Goal: Obtain resource: Download file/media

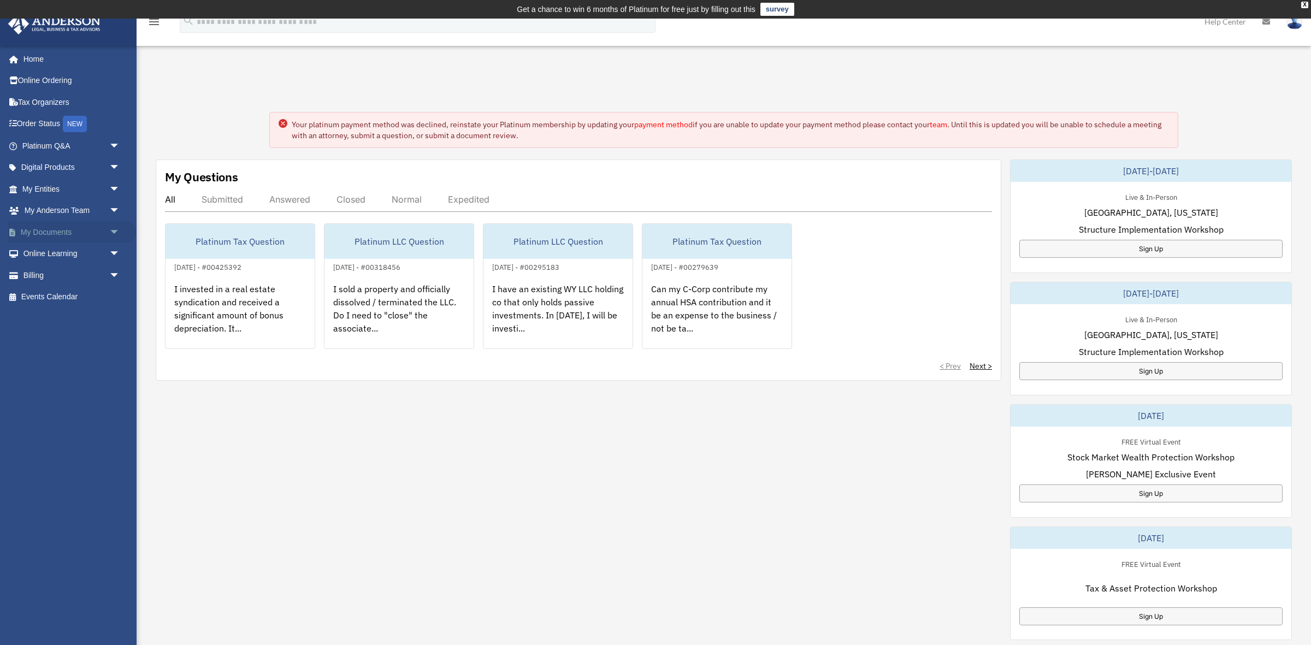
click at [111, 233] on span "arrow_drop_down" at bounding box center [120, 232] width 22 height 22
click at [81, 252] on link "Box" at bounding box center [75, 254] width 121 height 22
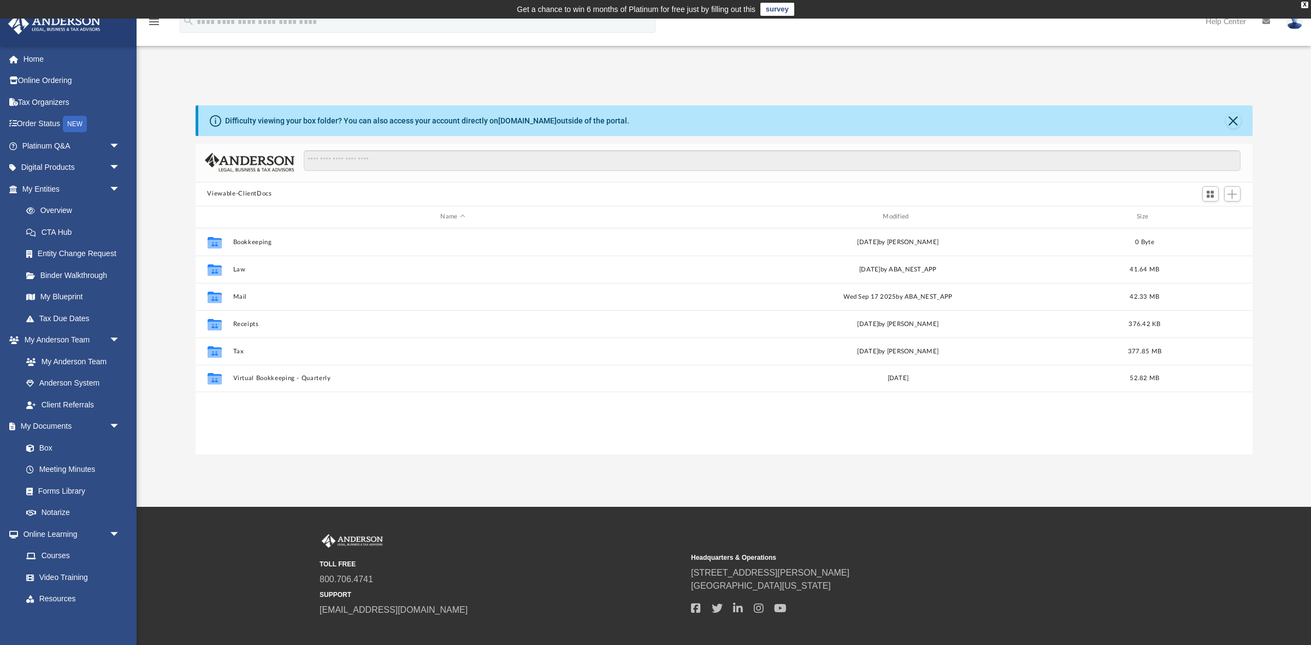
scroll to position [249, 1057]
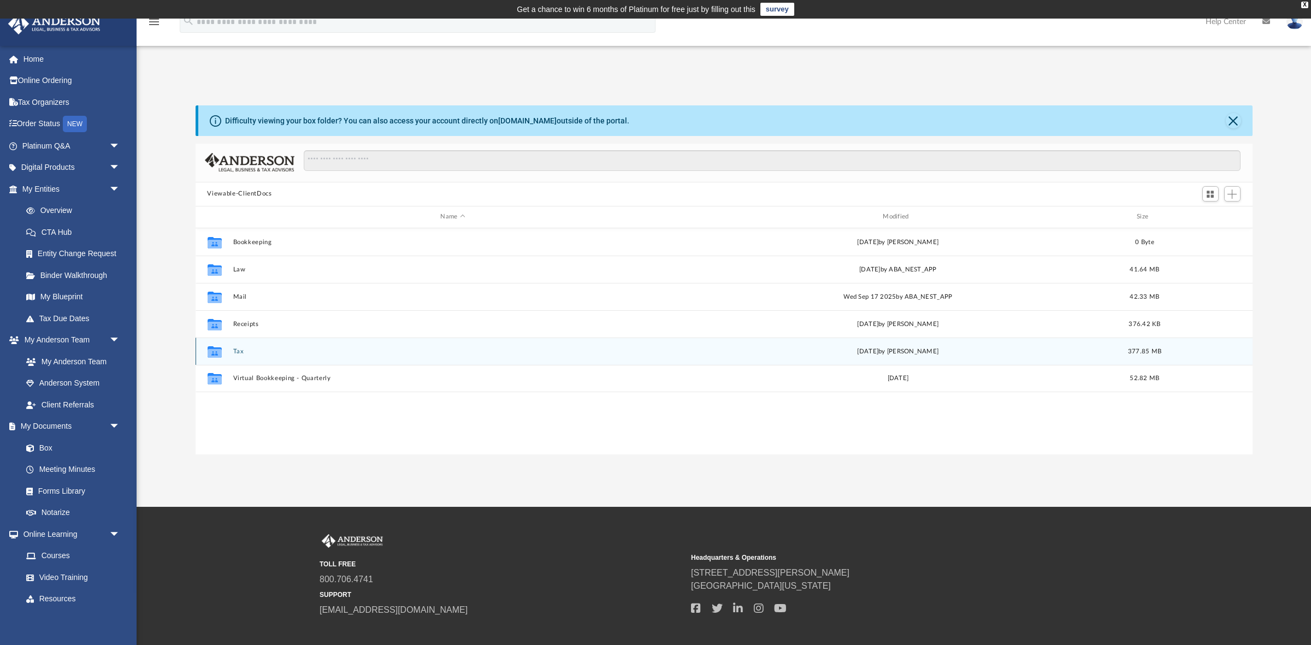
click at [234, 348] on button "Tax" at bounding box center [453, 350] width 440 height 7
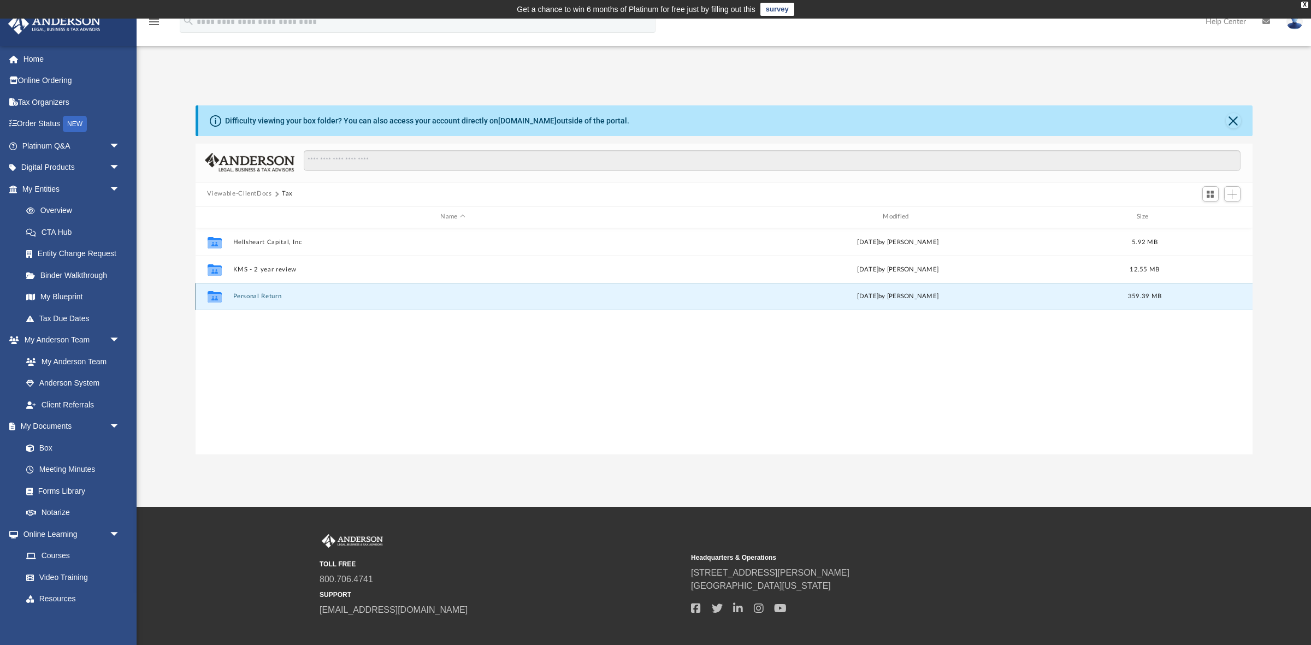
click at [252, 295] on button "Personal Return" at bounding box center [453, 296] width 440 height 7
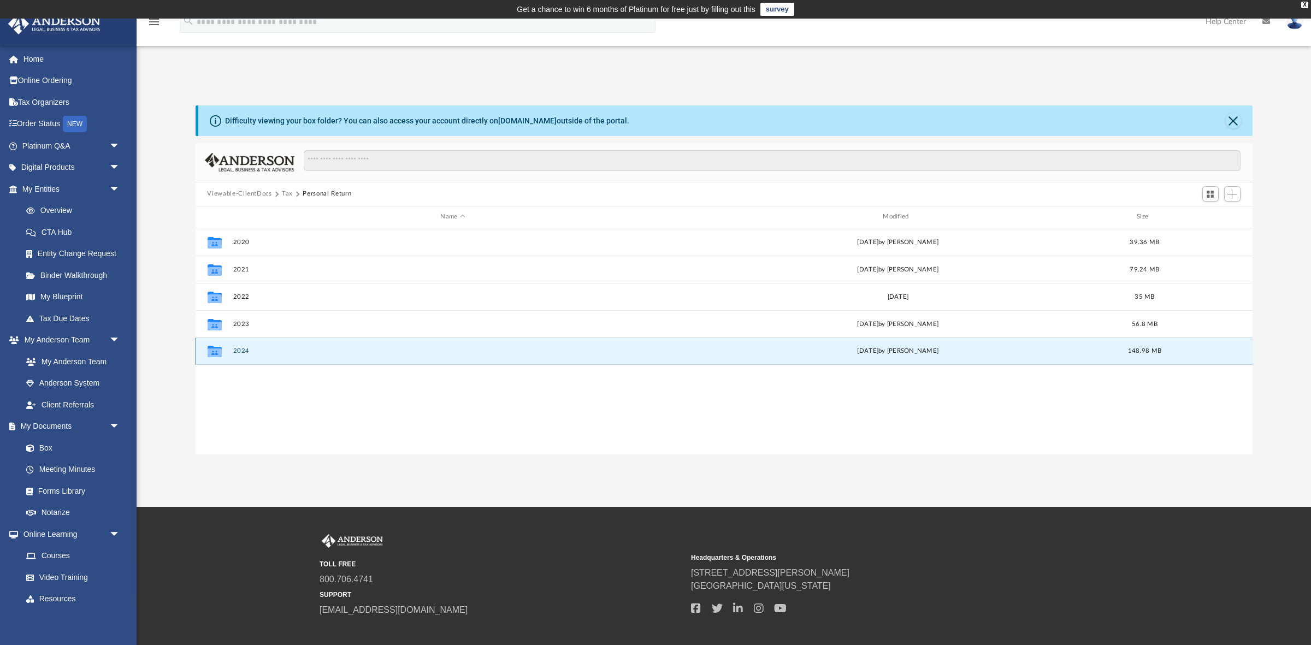
click at [244, 353] on button "2024" at bounding box center [453, 350] width 440 height 7
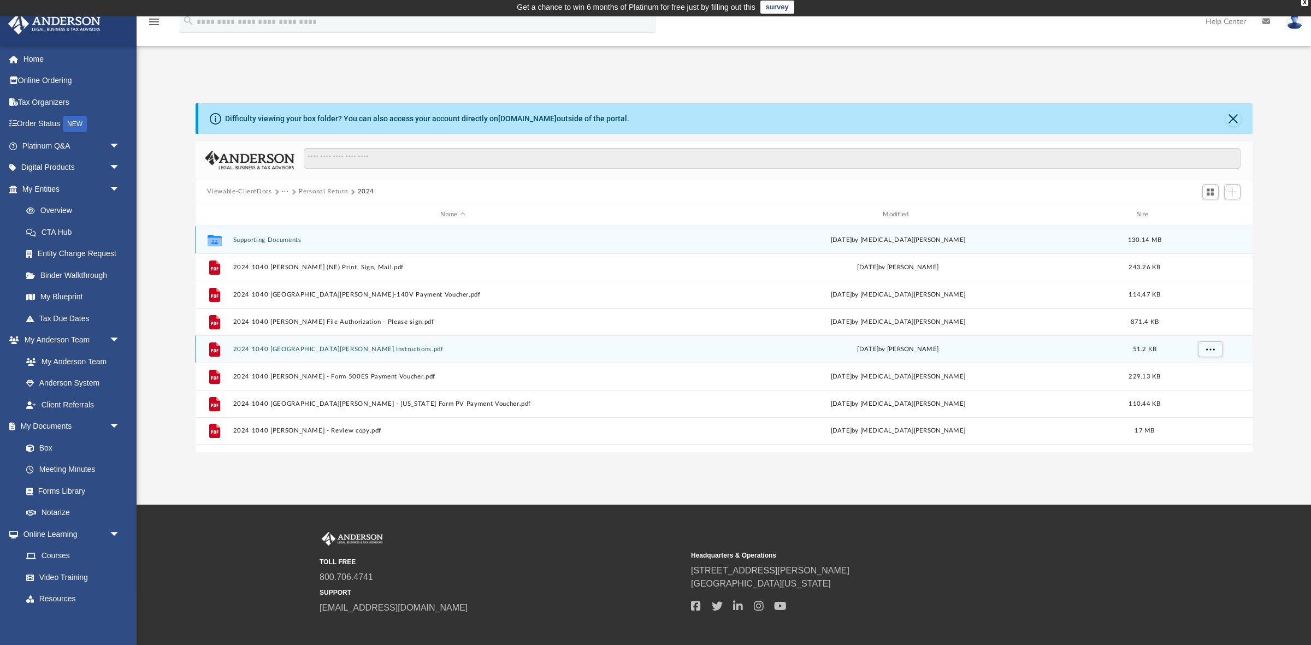
scroll to position [0, 0]
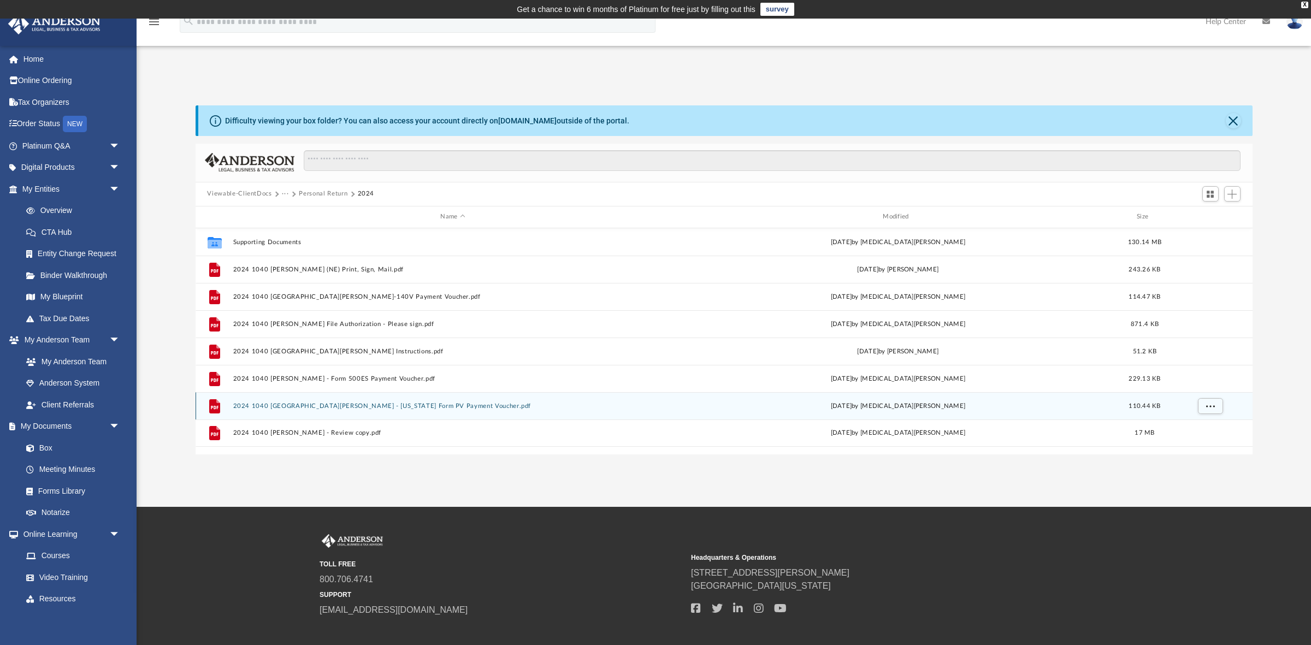
click at [366, 409] on button "2024 1040 Harmon, Charles - Massachusetts Form PV Payment Voucher.pdf" at bounding box center [453, 405] width 440 height 7
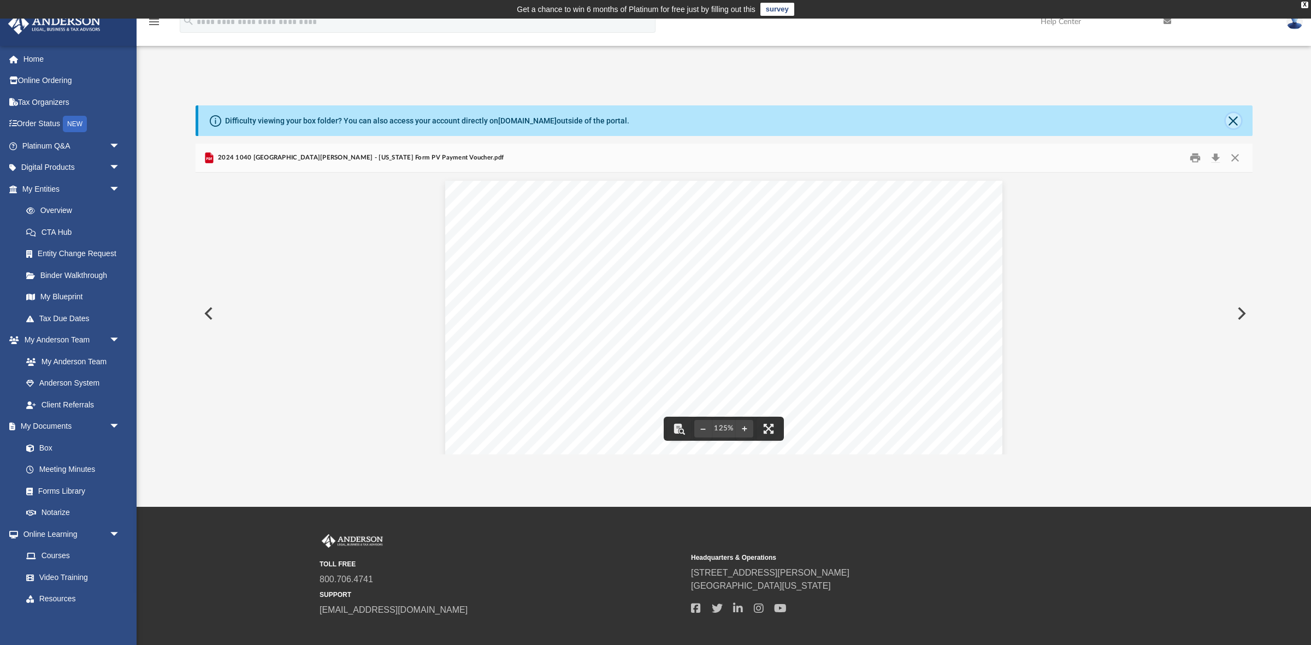
click at [1236, 123] on button "Close" at bounding box center [1233, 120] width 15 height 15
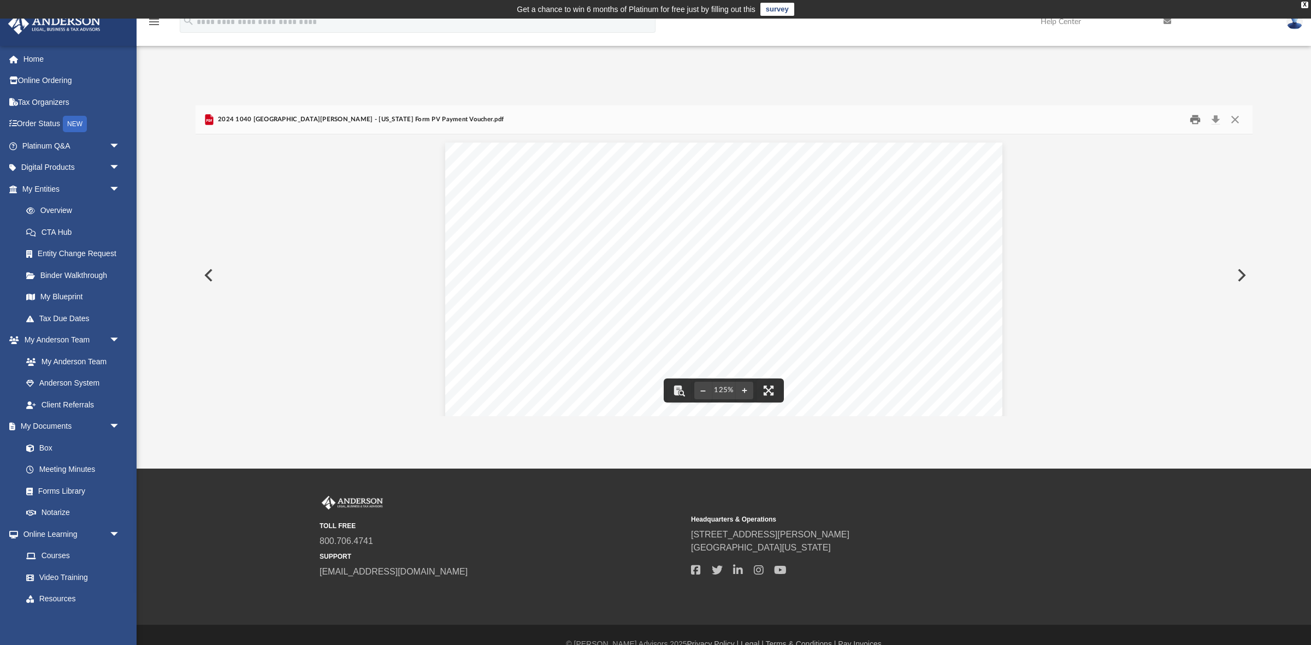
click at [1189, 121] on button "Print" at bounding box center [1195, 119] width 22 height 17
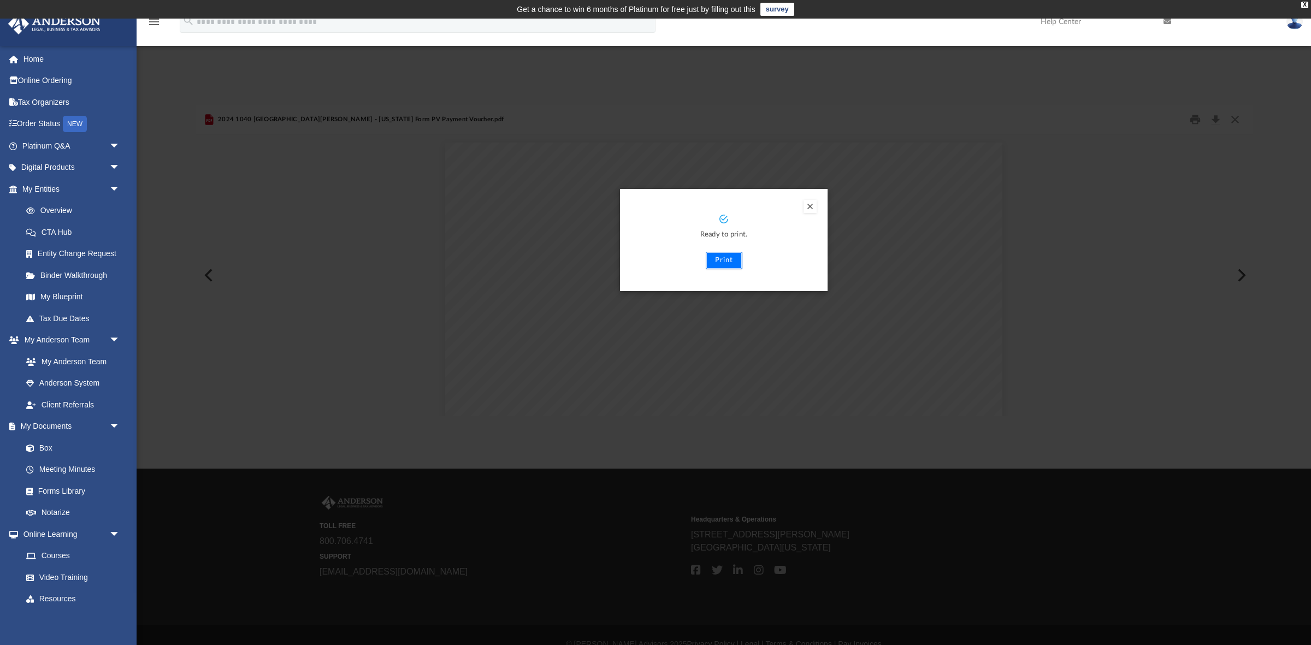
click at [718, 259] on button "Print" at bounding box center [724, 260] width 37 height 17
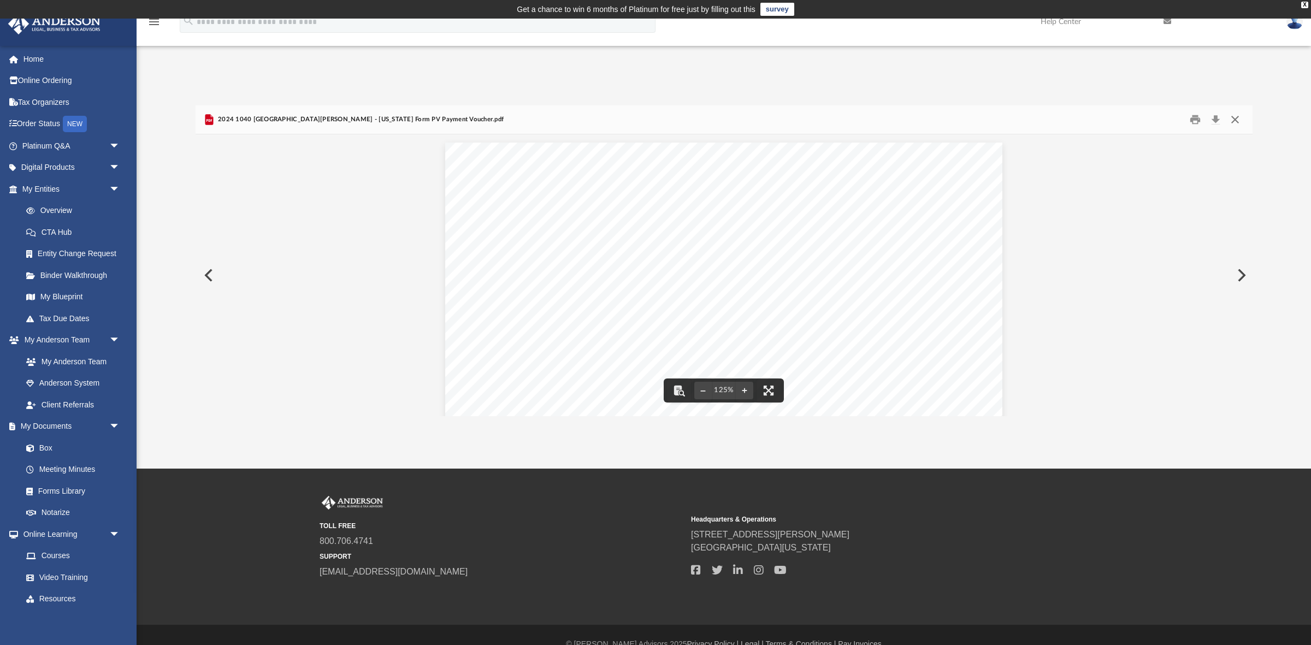
click at [1238, 117] on button "Close" at bounding box center [1235, 119] width 20 height 17
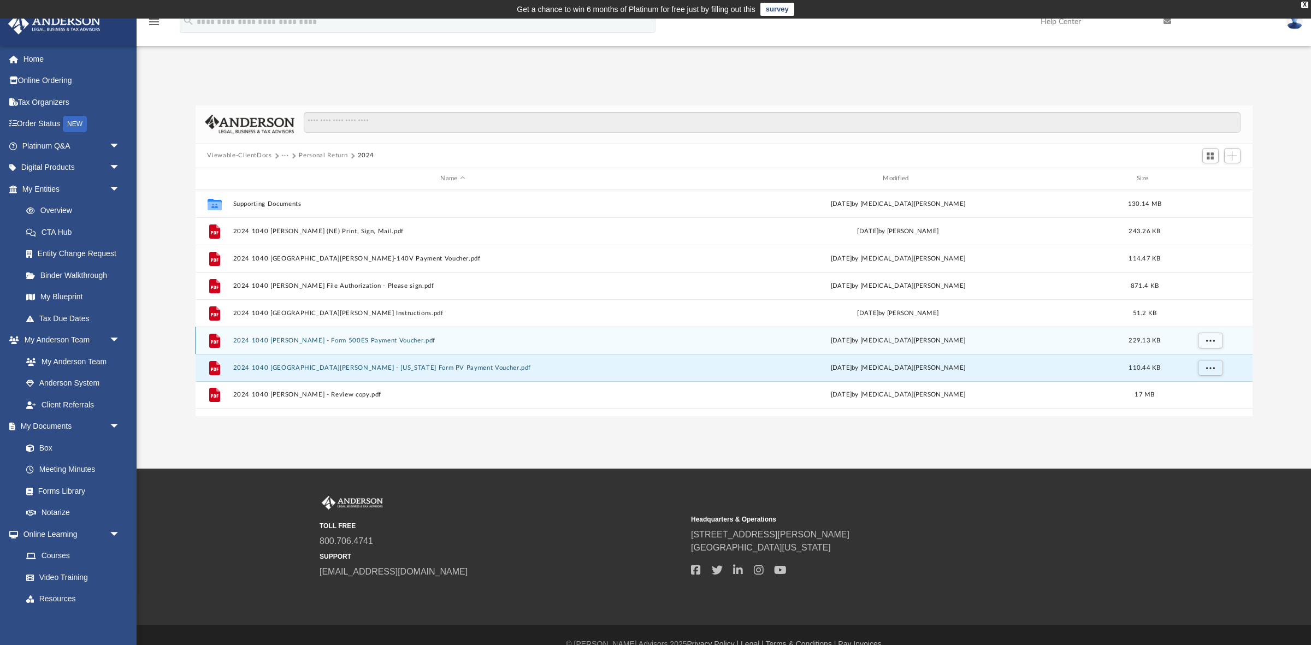
click at [399, 339] on button "2024 1040 Harmon, Charles - Form 500ES Payment Voucher.pdf" at bounding box center [453, 339] width 440 height 7
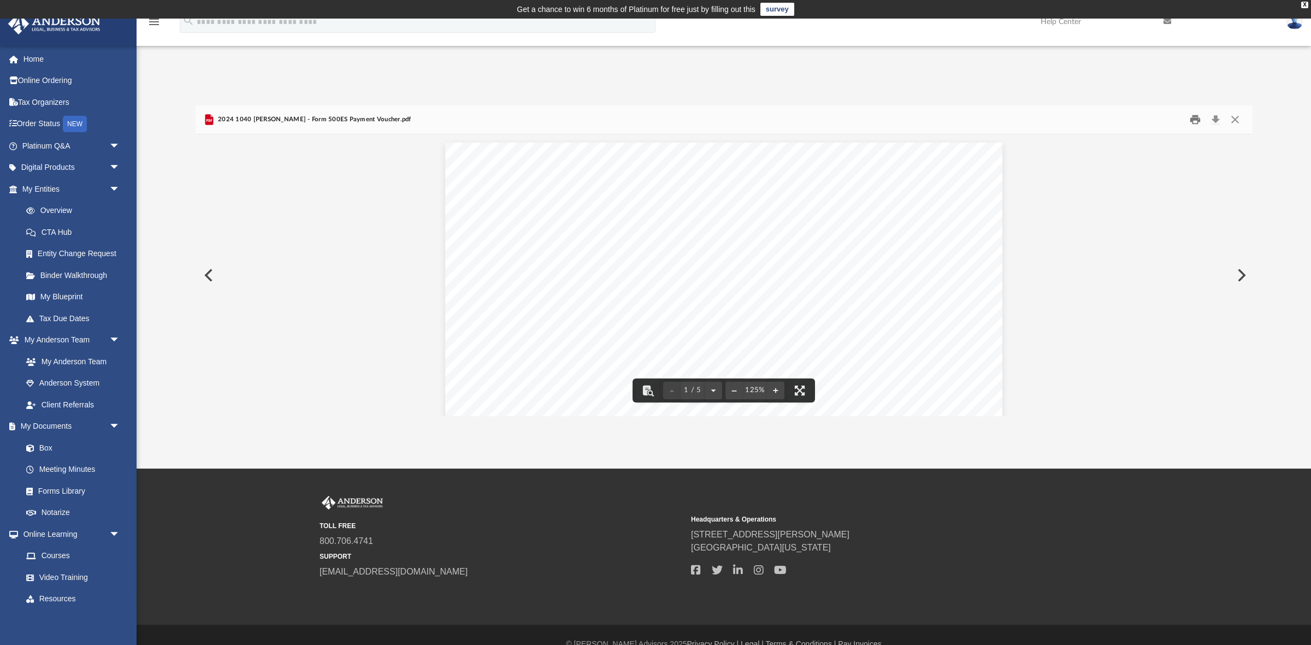
click at [1193, 120] on button "Print" at bounding box center [1195, 119] width 22 height 17
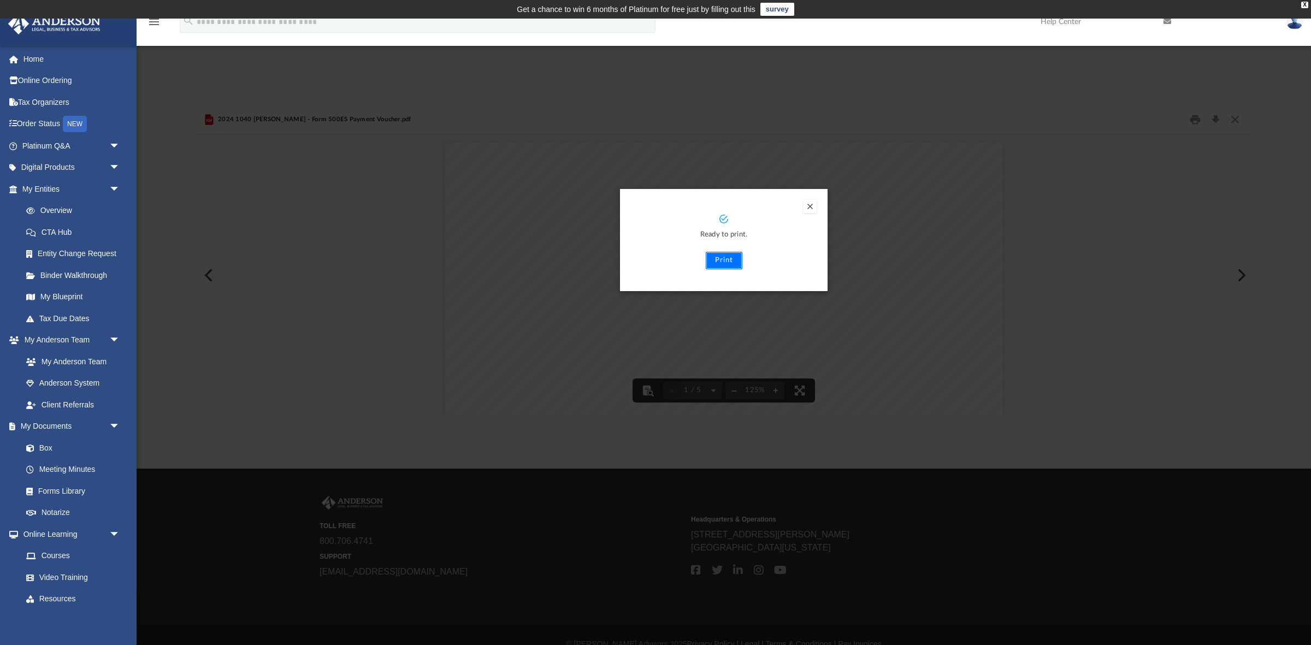
click at [720, 259] on button "Print" at bounding box center [724, 260] width 37 height 17
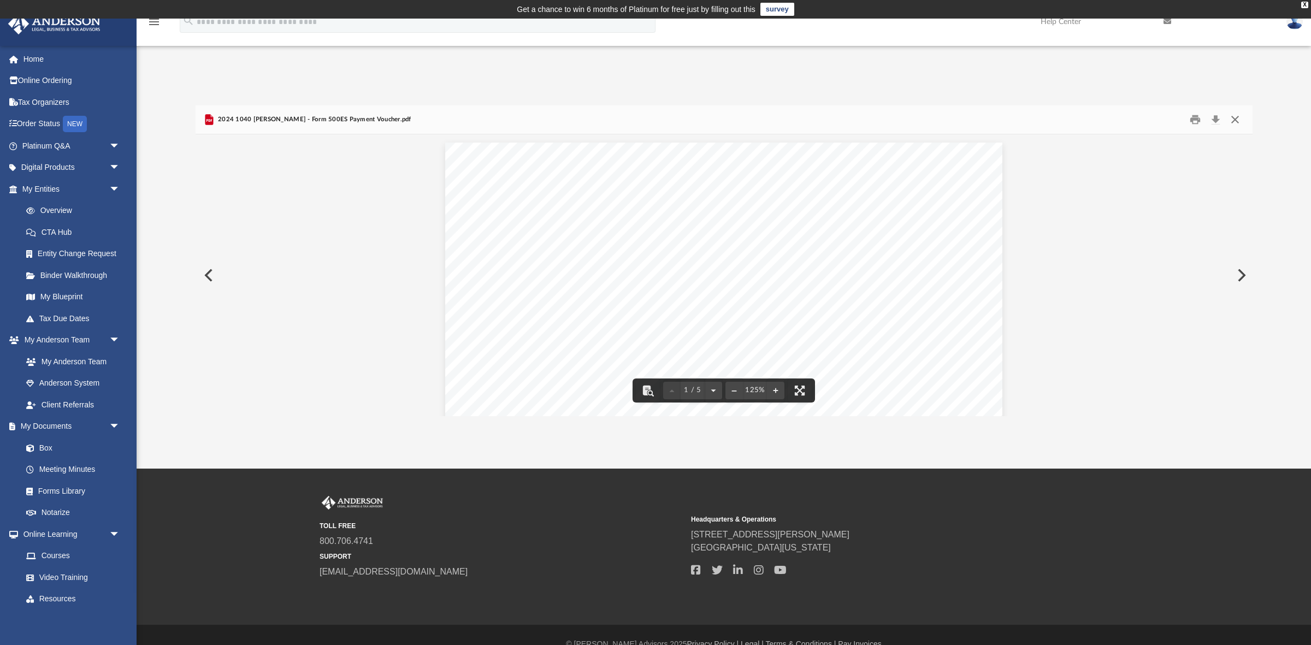
click at [1237, 114] on button "Close" at bounding box center [1235, 119] width 20 height 17
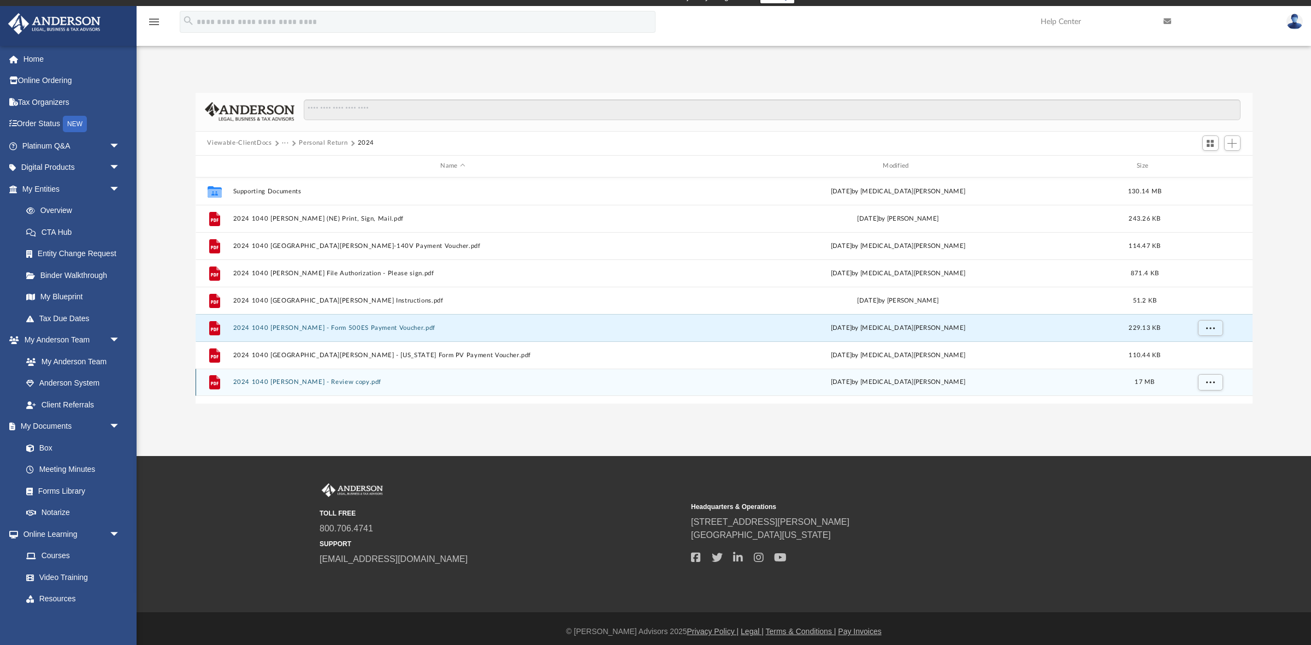
scroll to position [17, 0]
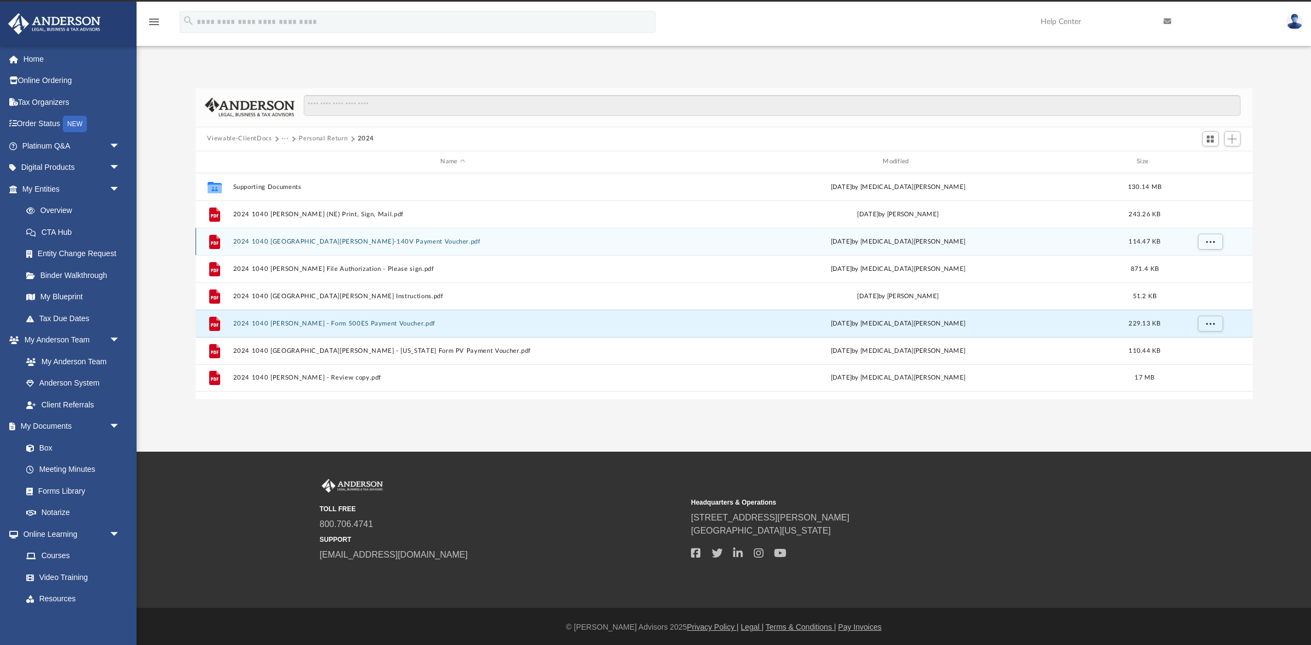
click at [353, 239] on button "2024 1040 Harmon, Charles - AZ-140V Payment Voucher.pdf" at bounding box center [453, 241] width 440 height 7
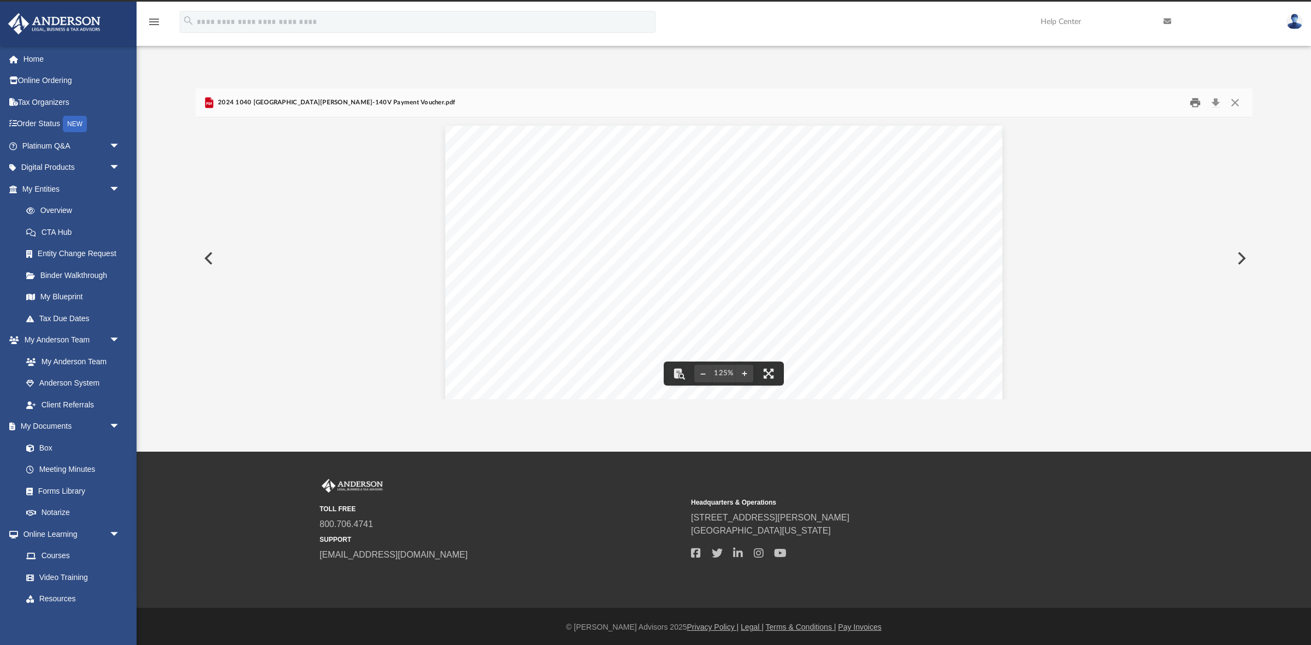
click at [1192, 107] on button "Print" at bounding box center [1195, 102] width 22 height 17
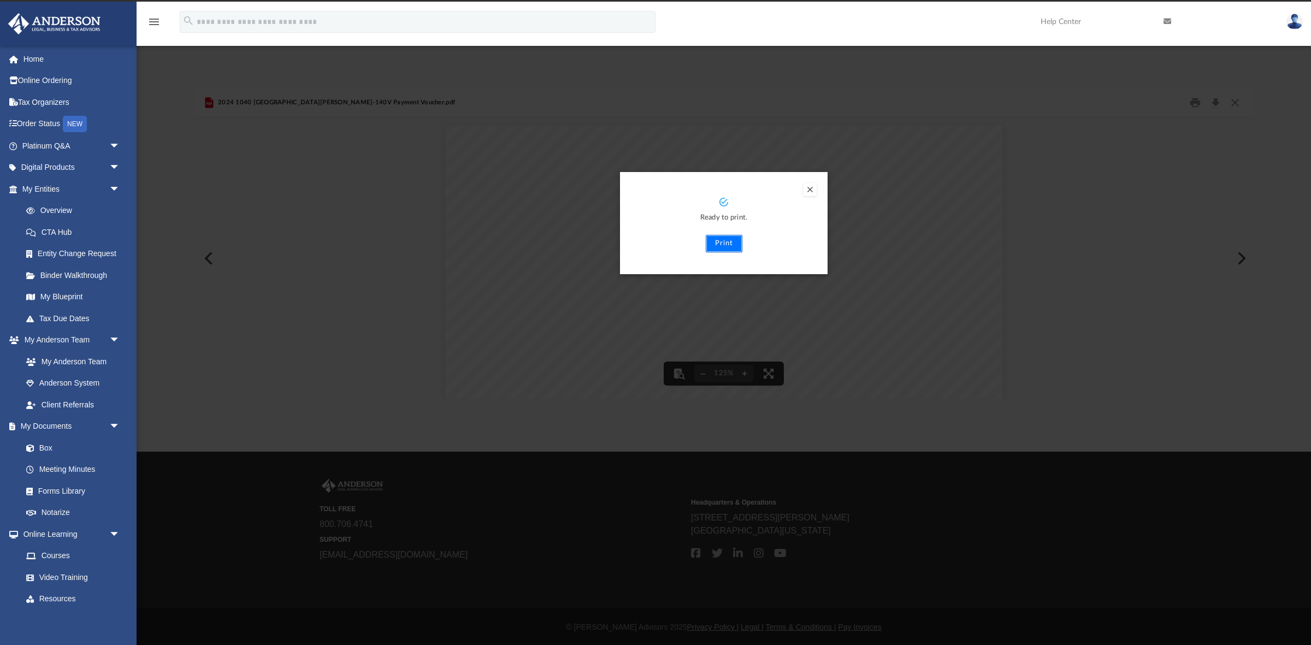
click at [729, 243] on button "Print" at bounding box center [724, 243] width 37 height 17
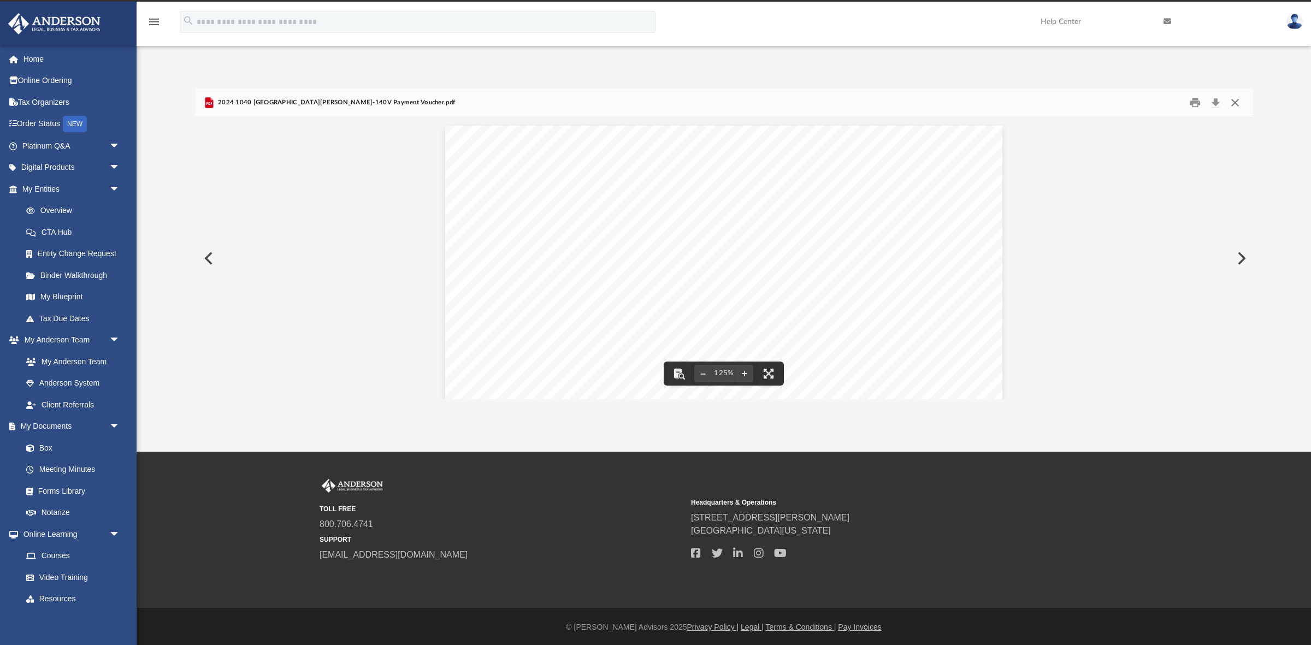
click at [1232, 106] on button "Close" at bounding box center [1235, 102] width 20 height 17
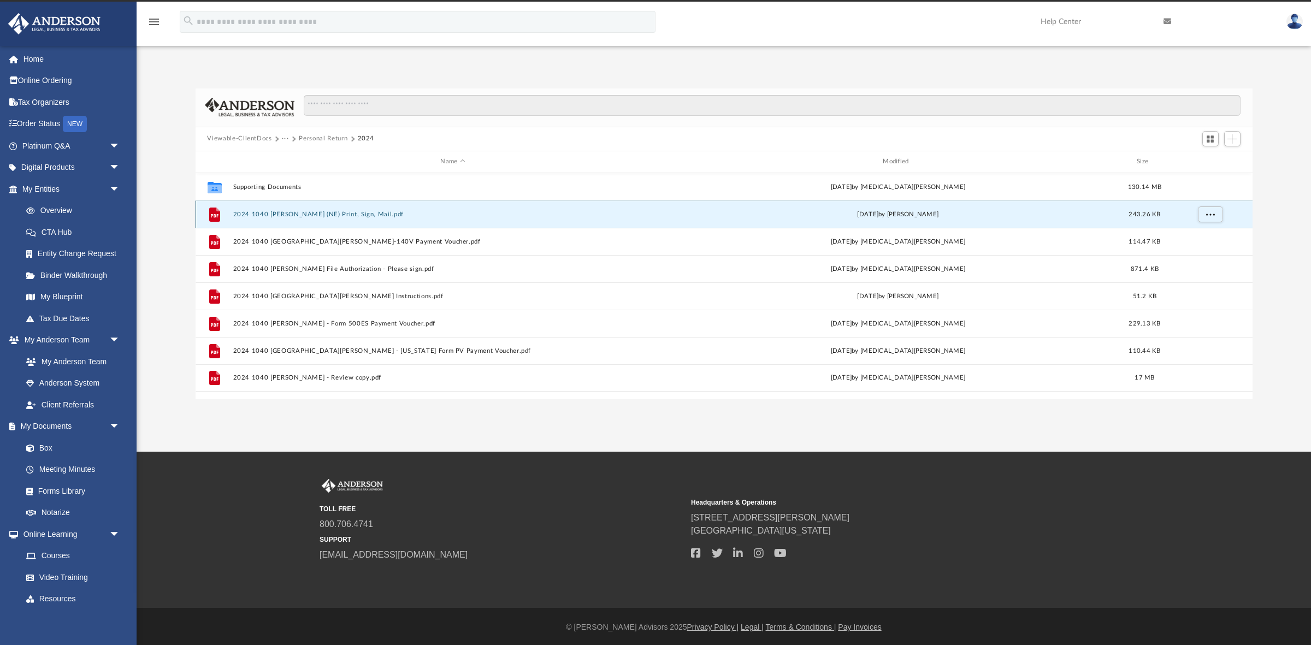
click at [376, 215] on button "2024 1040 Harmon, Charles (NE) Print, Sign, Mail.pdf" at bounding box center [453, 213] width 440 height 7
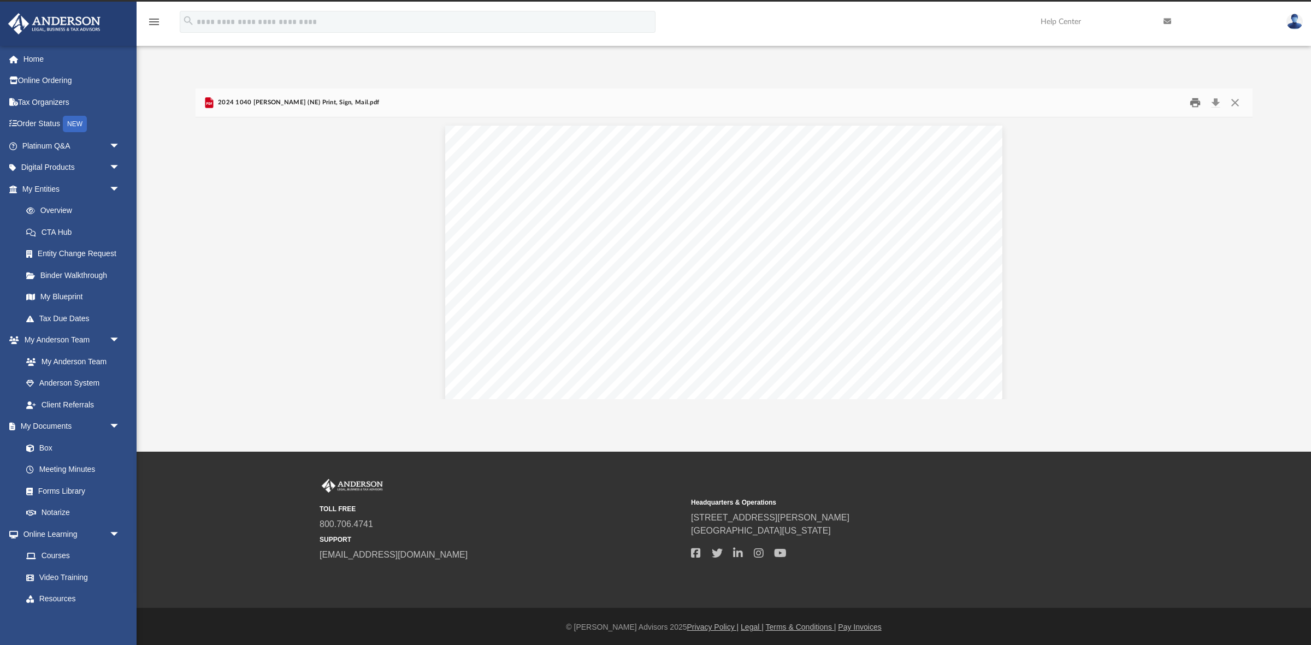
click at [1195, 99] on button "Print" at bounding box center [1195, 102] width 22 height 17
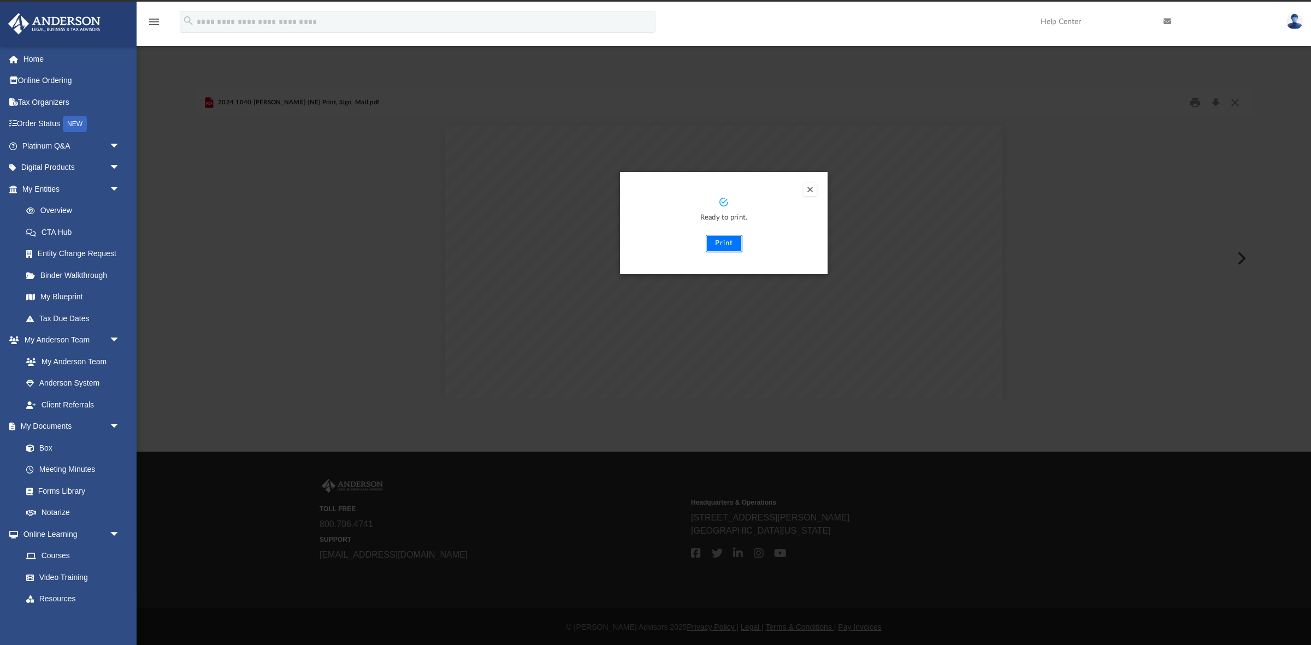
click at [726, 244] on button "Print" at bounding box center [724, 243] width 37 height 17
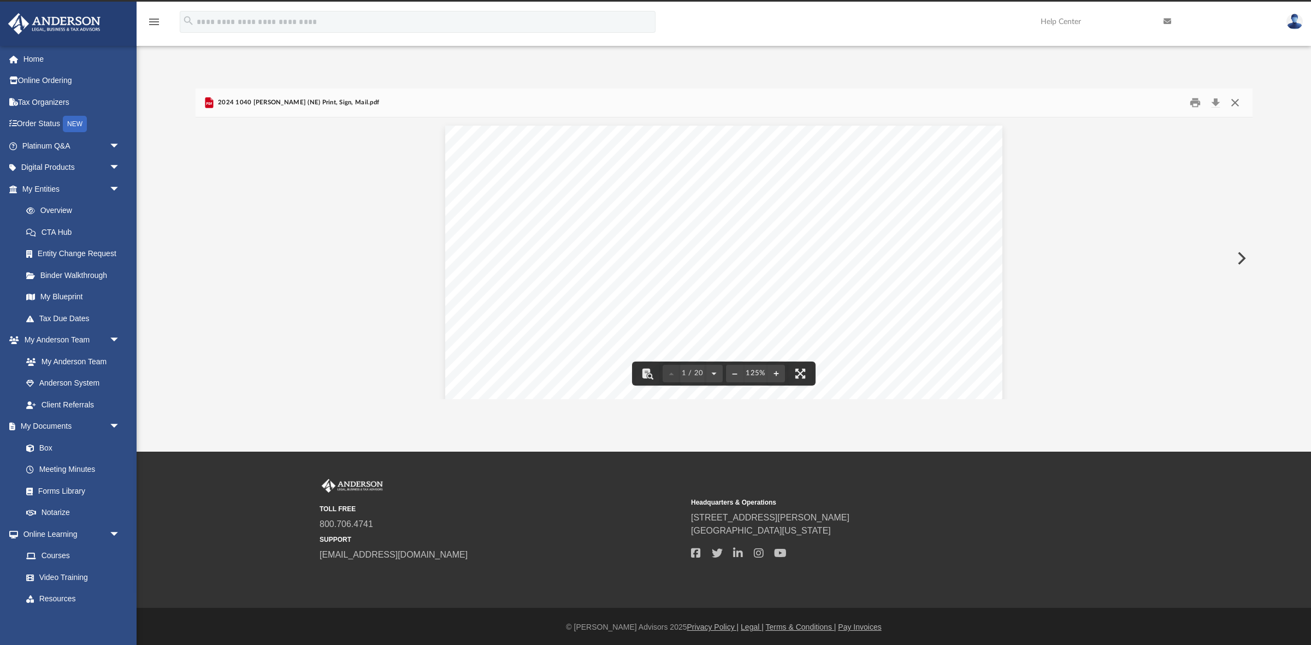
click at [1234, 102] on button "Close" at bounding box center [1235, 102] width 20 height 17
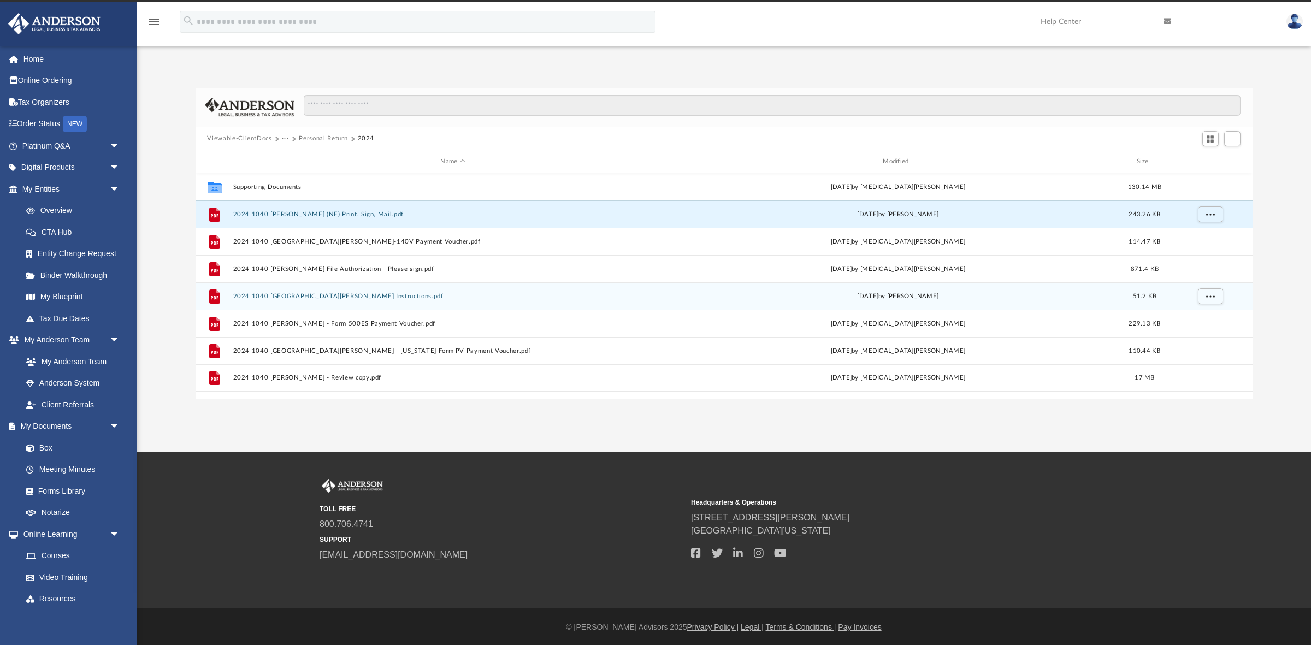
click at [367, 294] on button "2024 1040 Harmon, Charles - Filing Instructions.pdf" at bounding box center [453, 295] width 440 height 7
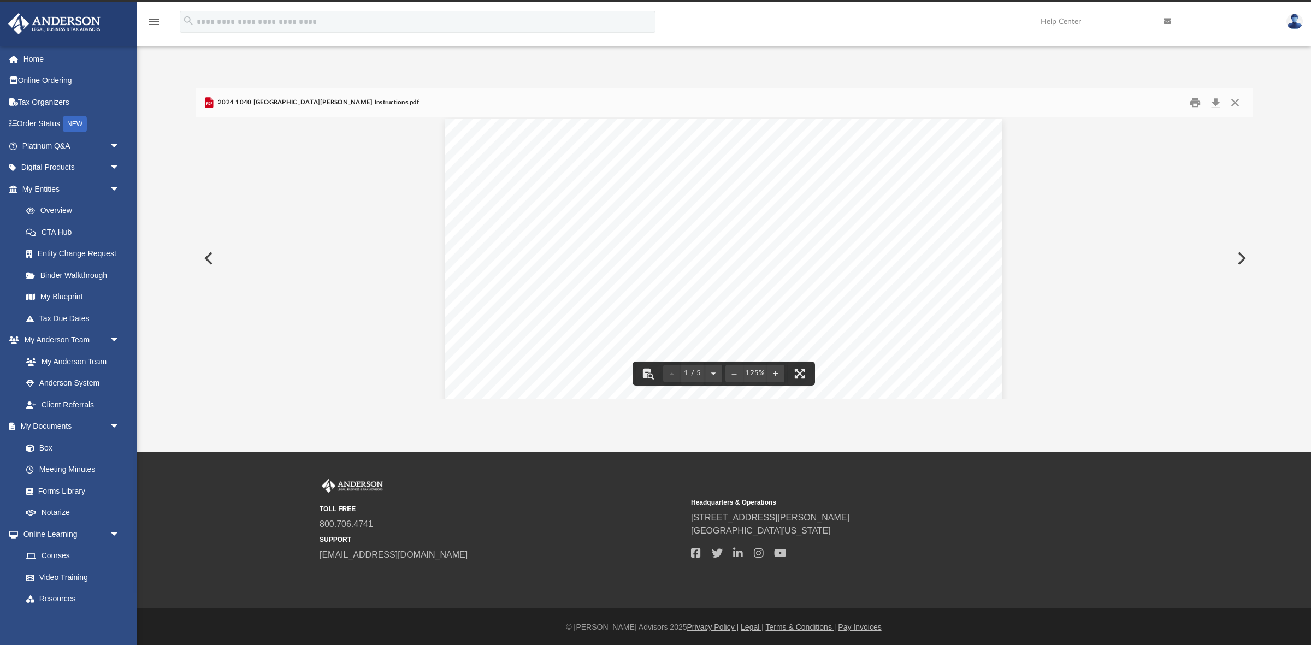
scroll to position [11, 0]
click at [1238, 105] on button "Close" at bounding box center [1235, 102] width 20 height 17
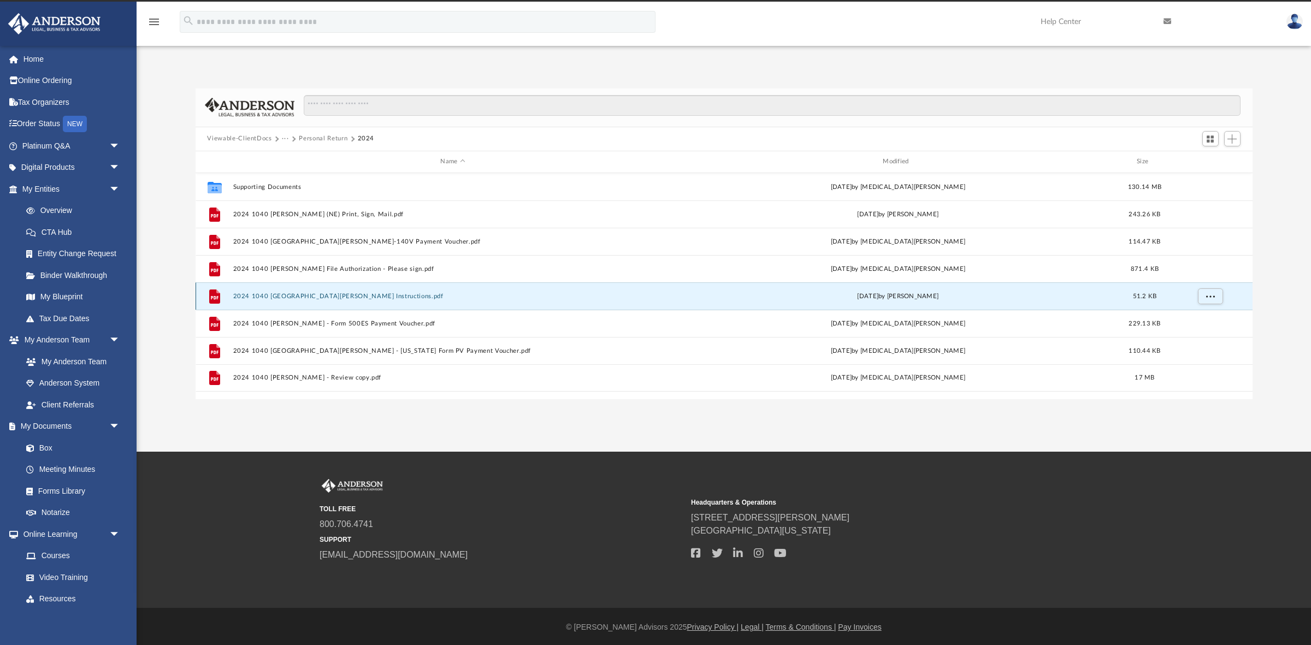
click at [330, 291] on div "File 2024 1040 Harmon, Charles - Filing Instructions.pdf yesterday by Alex Pric…" at bounding box center [724, 295] width 1057 height 27
click at [334, 294] on button "2024 1040 Harmon, Charles - Filing Instructions.pdf" at bounding box center [453, 295] width 440 height 7
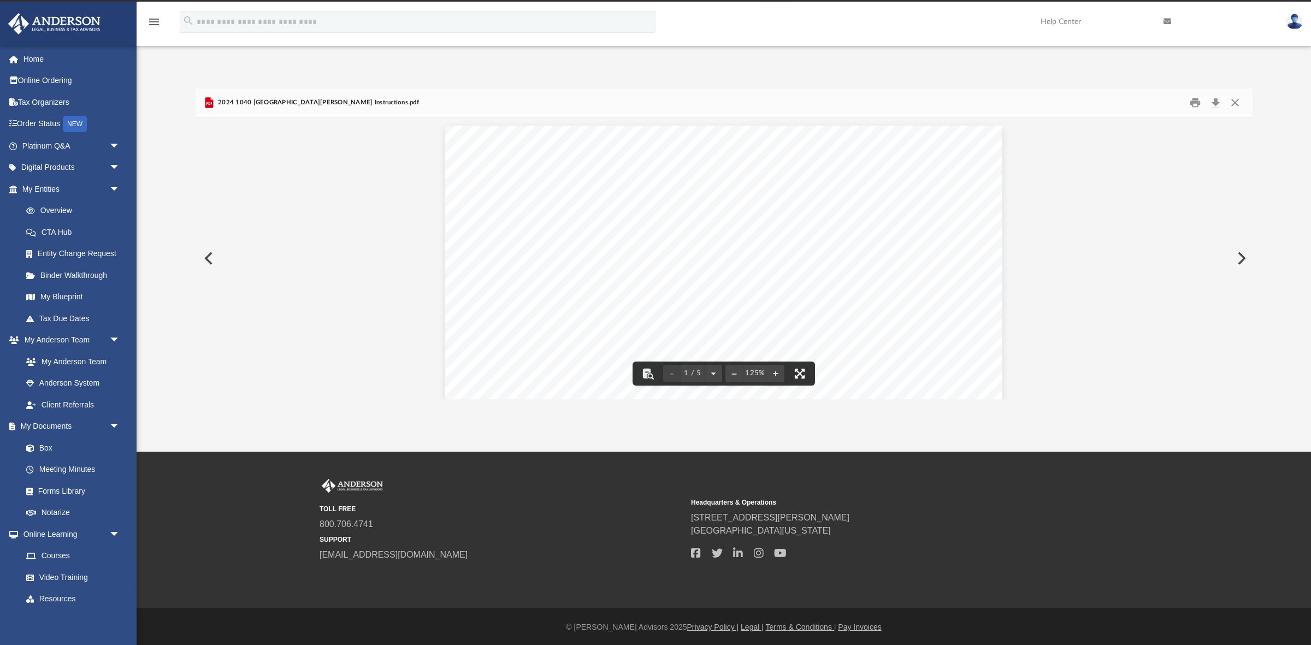
click at [799, 368] on button "File preview" at bounding box center [800, 374] width 24 height 24
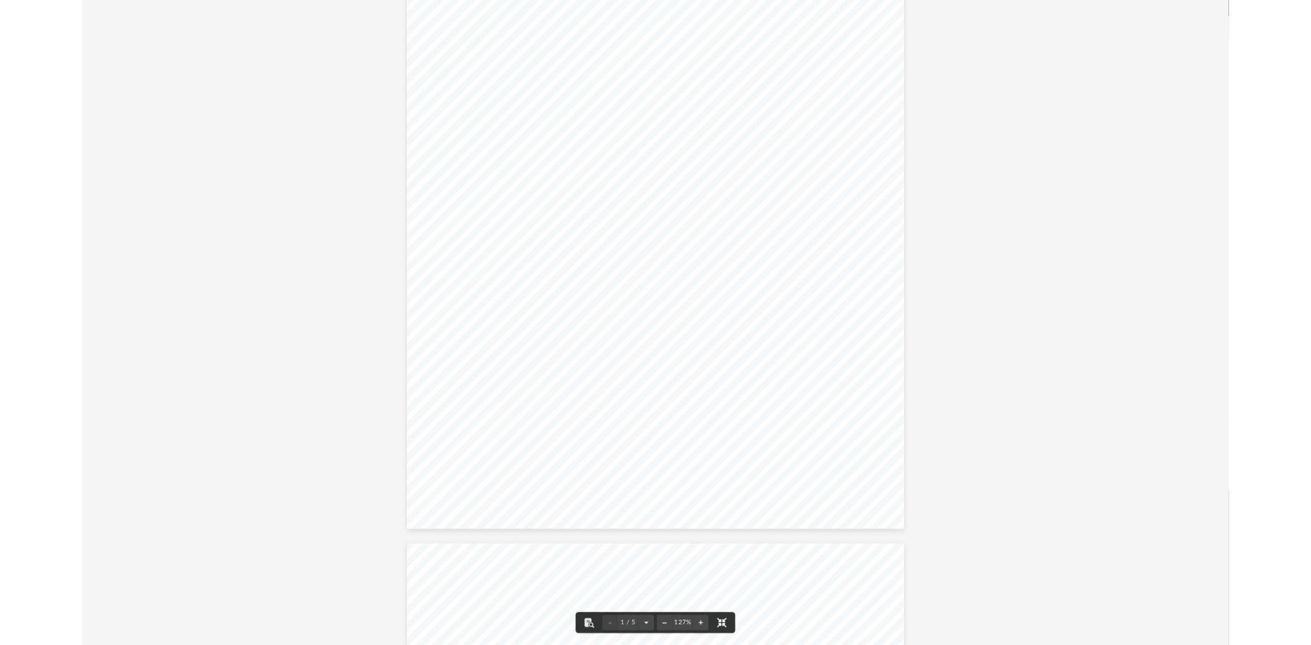
scroll to position [0, 0]
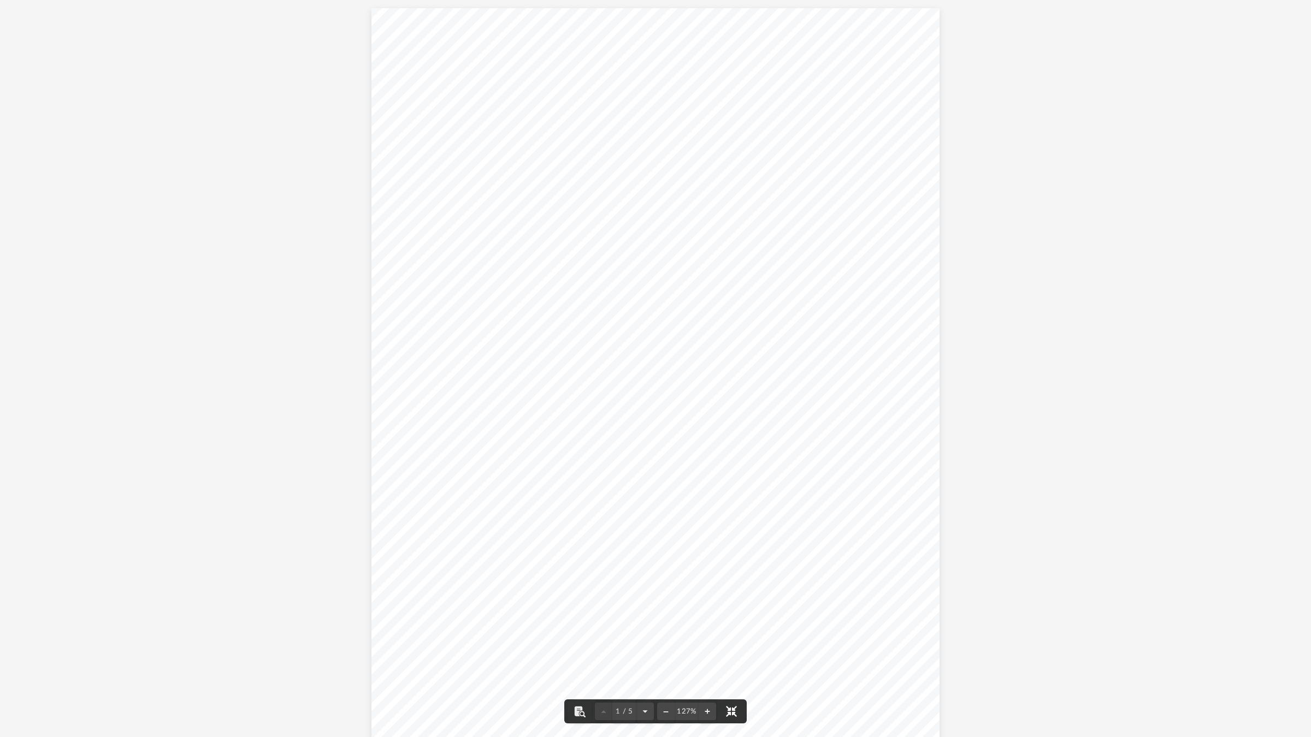
click at [725, 645] on button "File preview" at bounding box center [731, 712] width 24 height 24
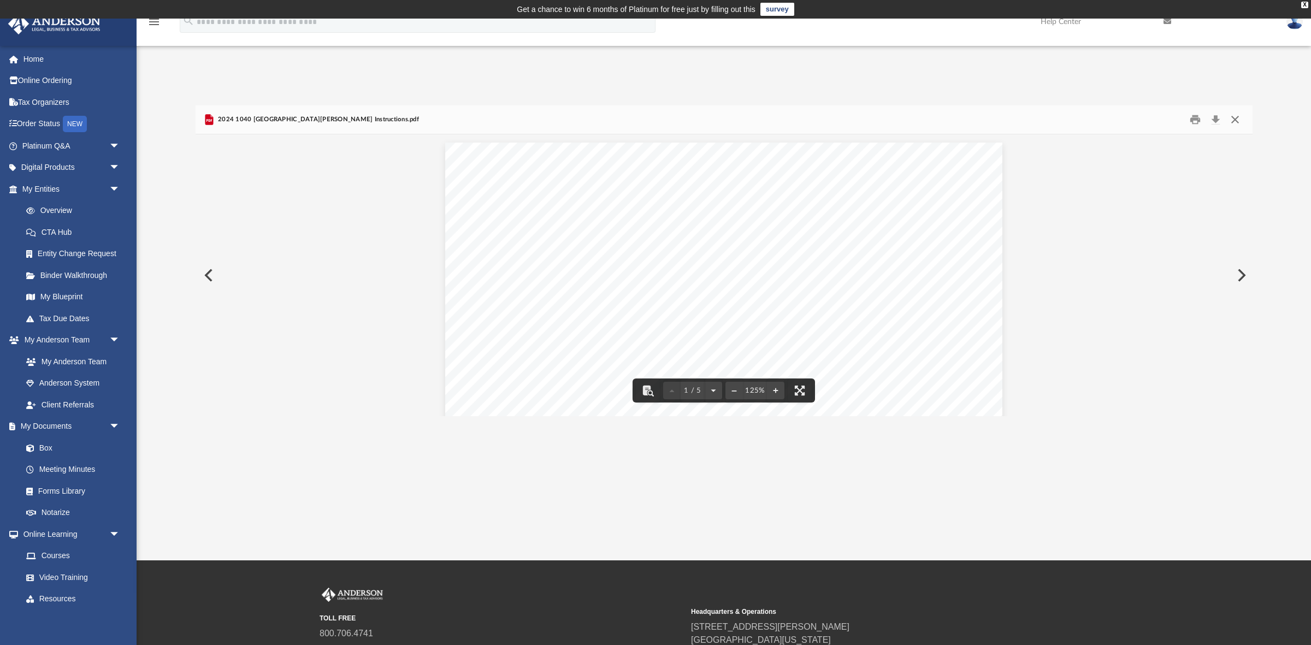
click at [1234, 122] on button "Close" at bounding box center [1235, 119] width 20 height 17
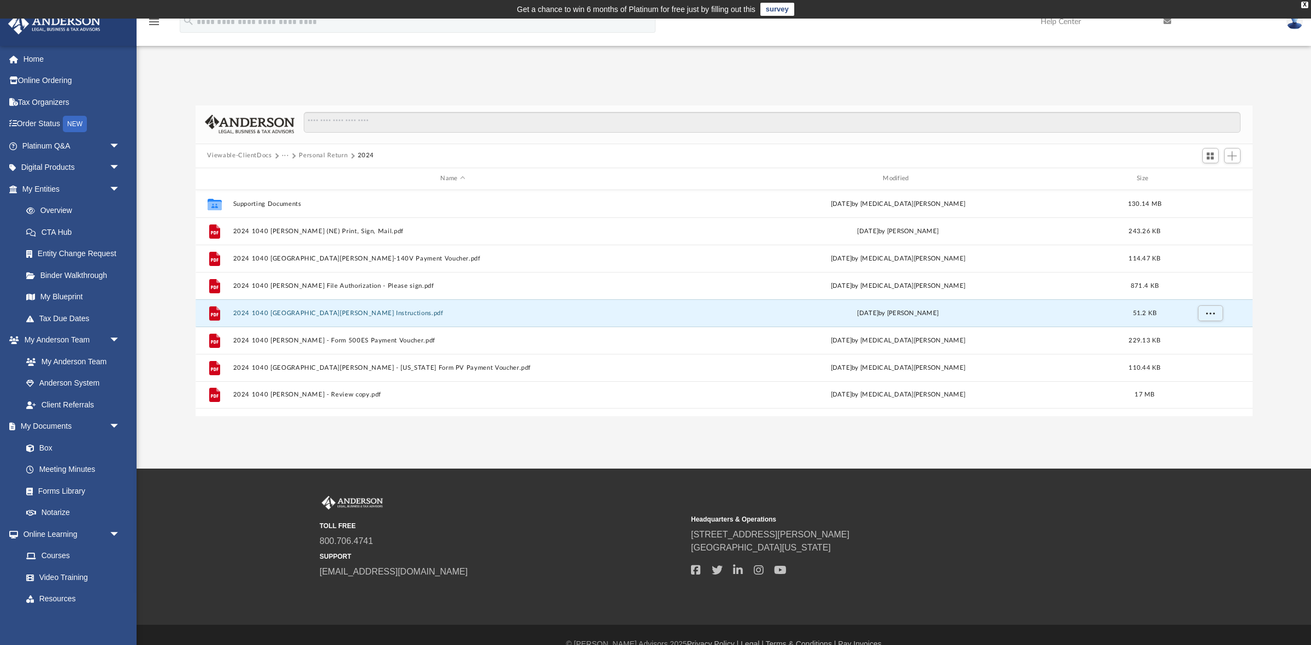
click at [1294, 26] on img at bounding box center [1294, 22] width 16 height 16
click at [1115, 76] on div "App charles@arnesk.com Sign Out charles@arnesk.com Home Online Ordering Tax Org…" at bounding box center [655, 243] width 1311 height 345
click at [347, 311] on button "2024 1040 Harmon, Charles - Filing Instructions.pdf" at bounding box center [453, 312] width 440 height 7
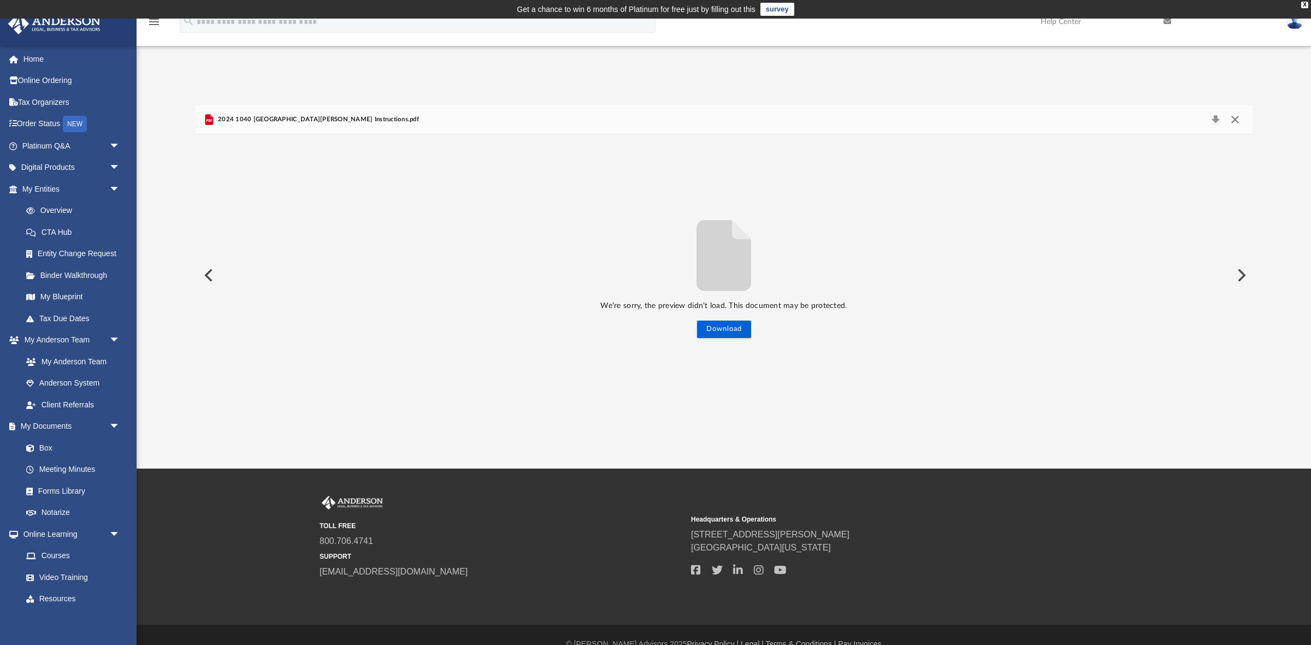
click at [1234, 117] on button "Close" at bounding box center [1235, 119] width 20 height 15
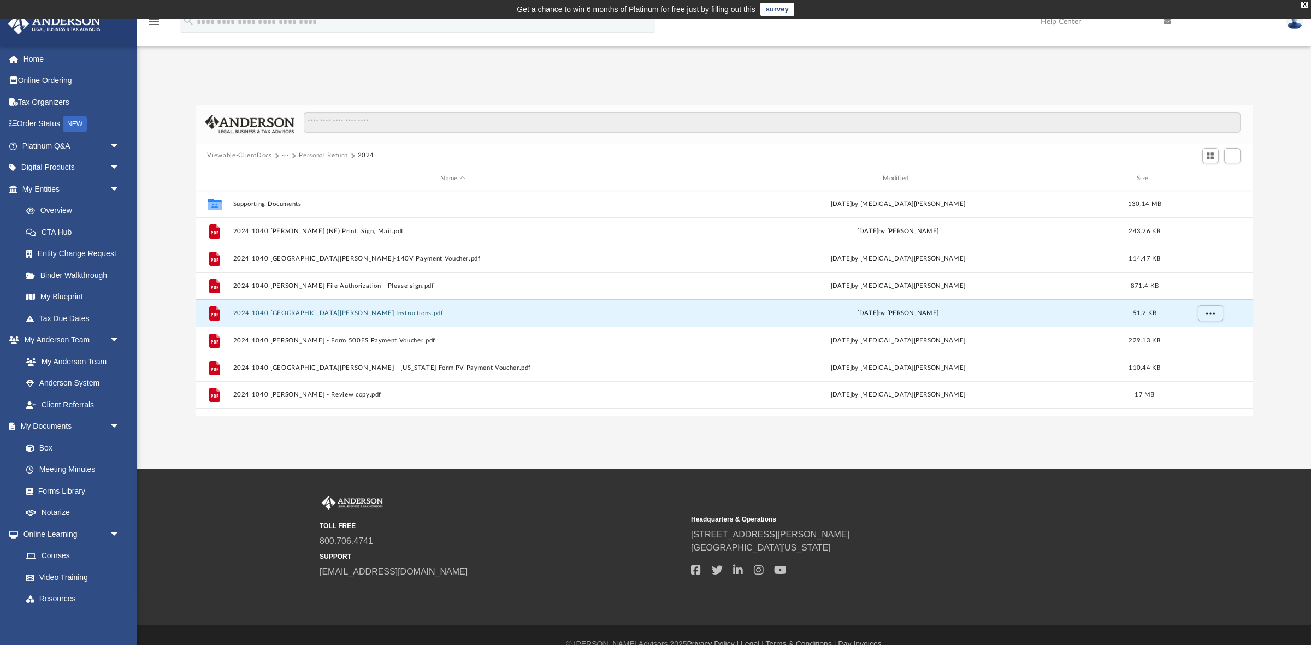
click at [337, 311] on button "2024 1040 Harmon, Charles - Filing Instructions.pdf" at bounding box center [453, 312] width 440 height 7
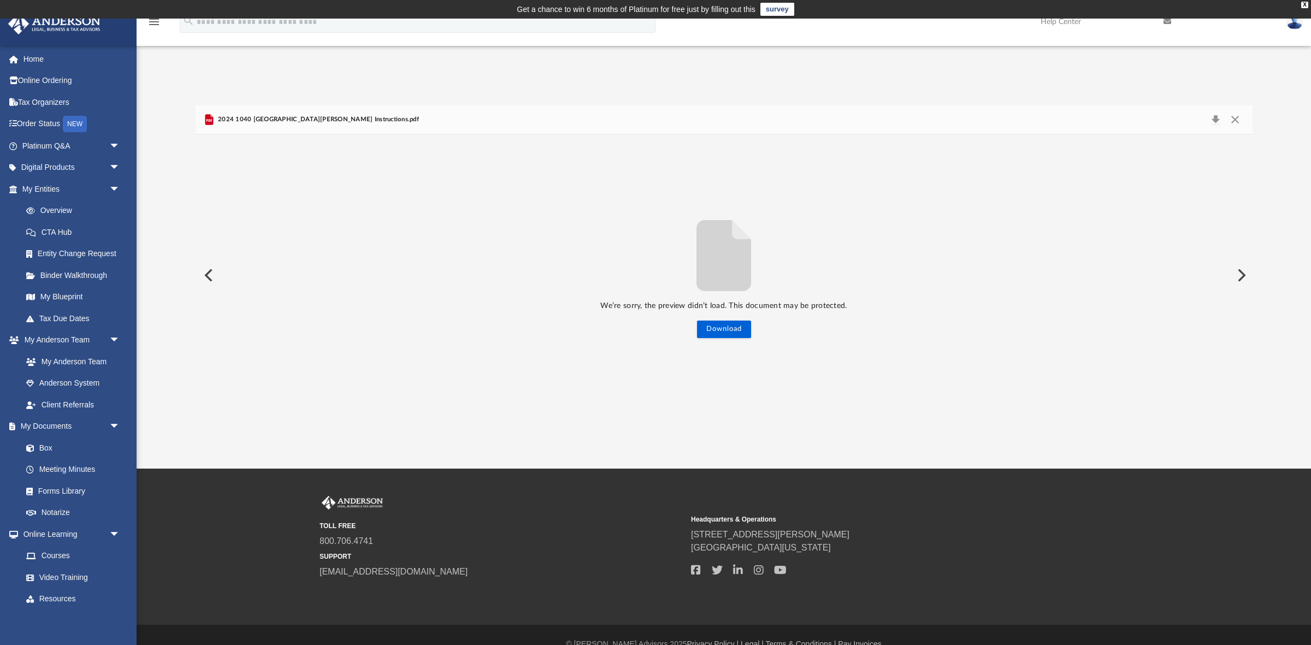
click at [719, 339] on div "We’re sorry, the preview didn’t load. This document may be protected. Download" at bounding box center [724, 275] width 1057 height 282
click at [727, 332] on button "Download" at bounding box center [724, 329] width 54 height 17
click at [1234, 123] on button "Close" at bounding box center [1235, 119] width 20 height 15
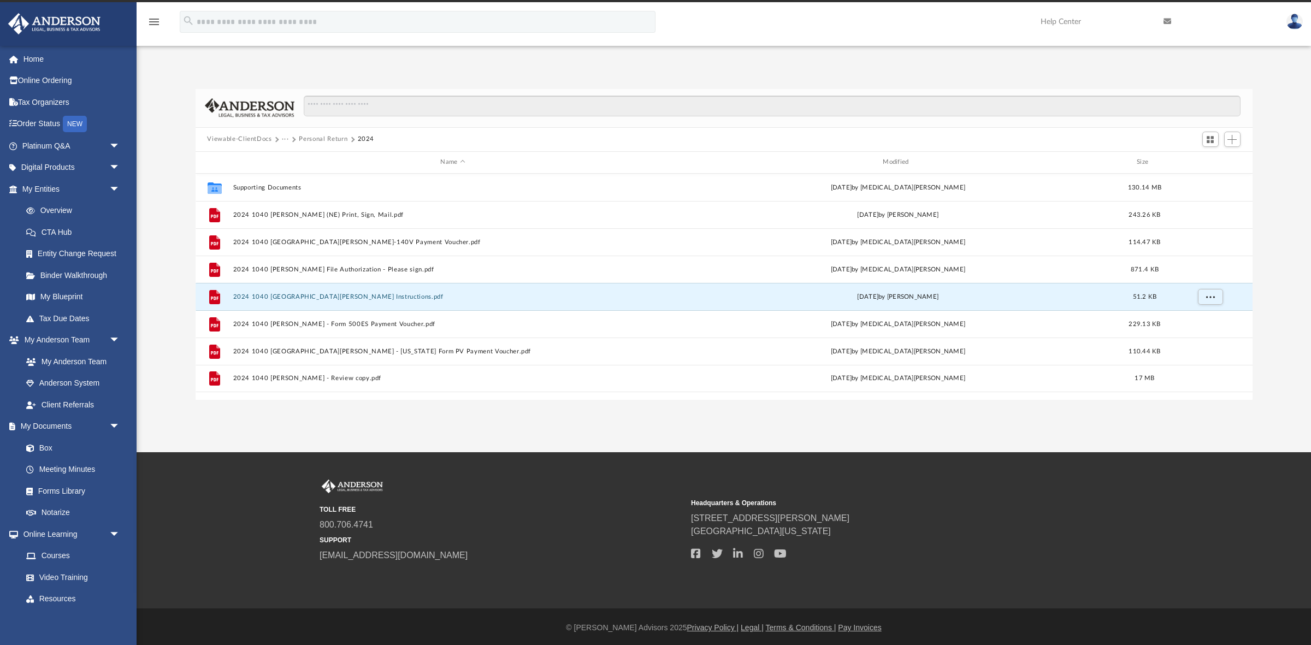
scroll to position [18, 0]
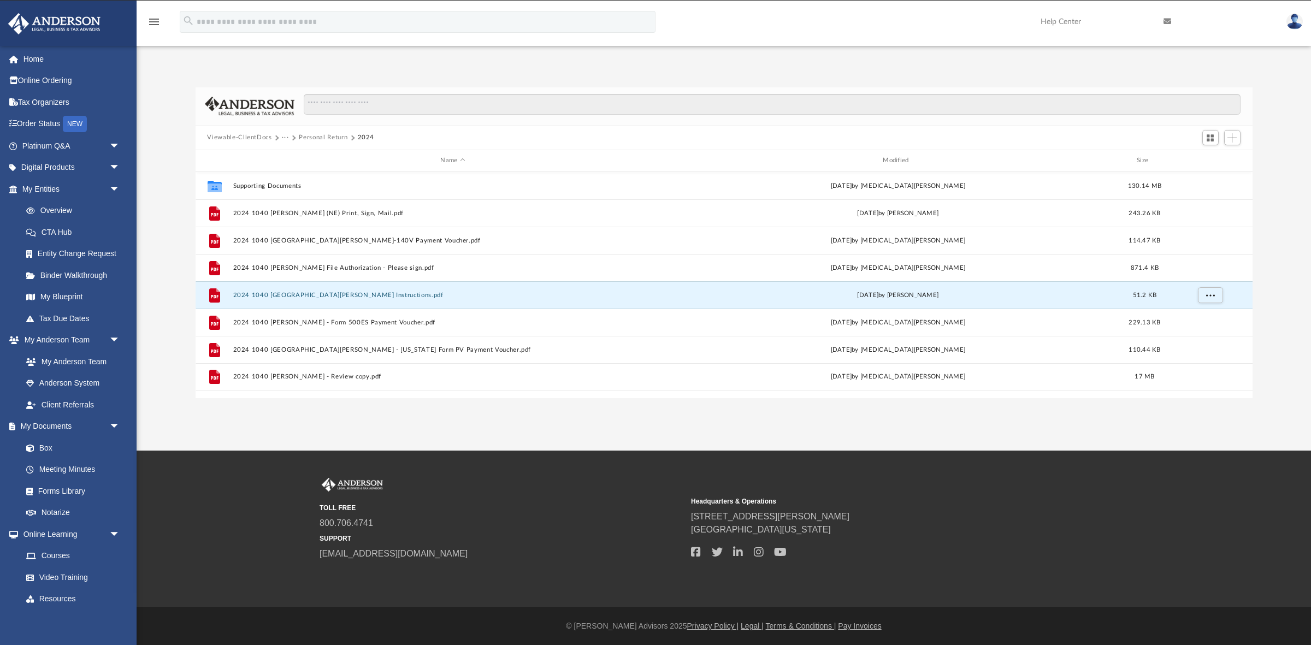
click at [1293, 23] on img at bounding box center [1294, 22] width 16 height 16
click at [1110, 91] on link "Logout" at bounding box center [1130, 95] width 109 height 22
